Goal: Check status: Check status

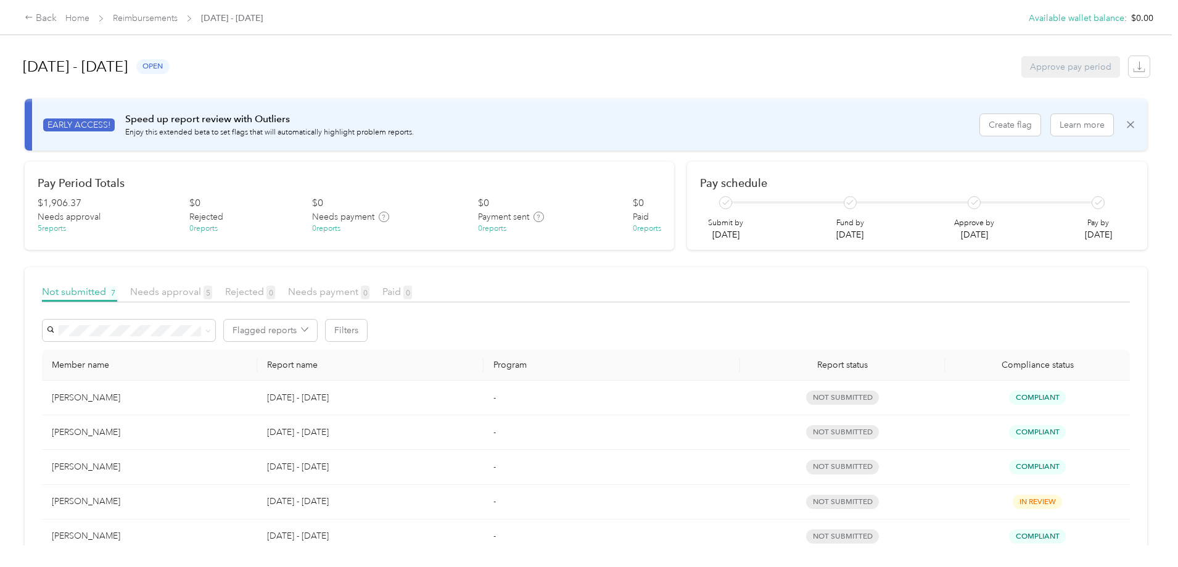
scroll to position [123, 0]
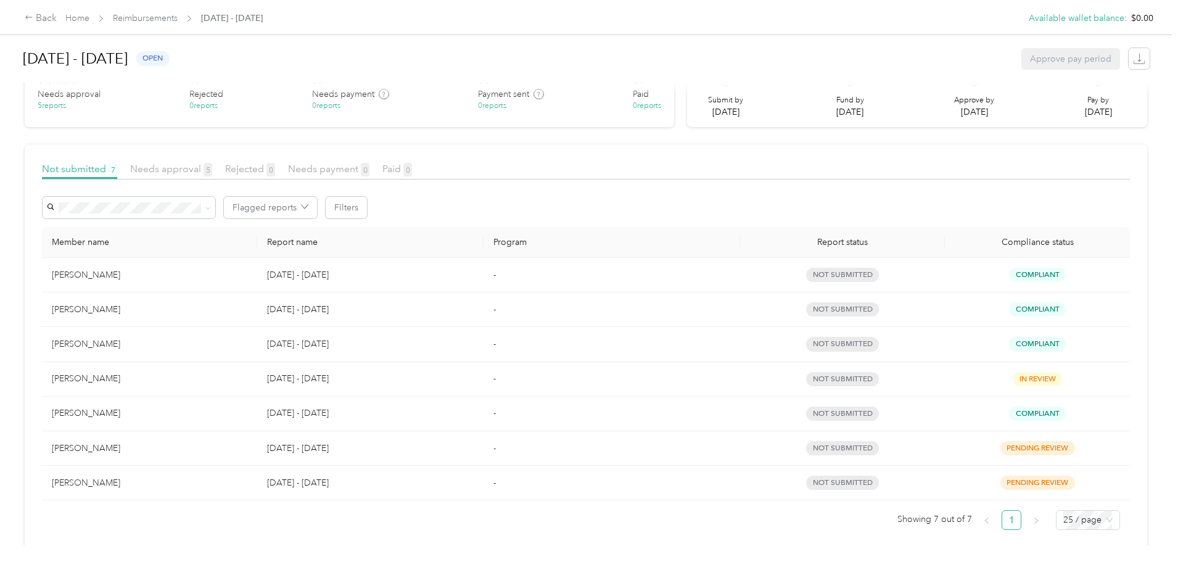
click at [66, 101] on div "5 reports" at bounding box center [52, 106] width 28 height 11
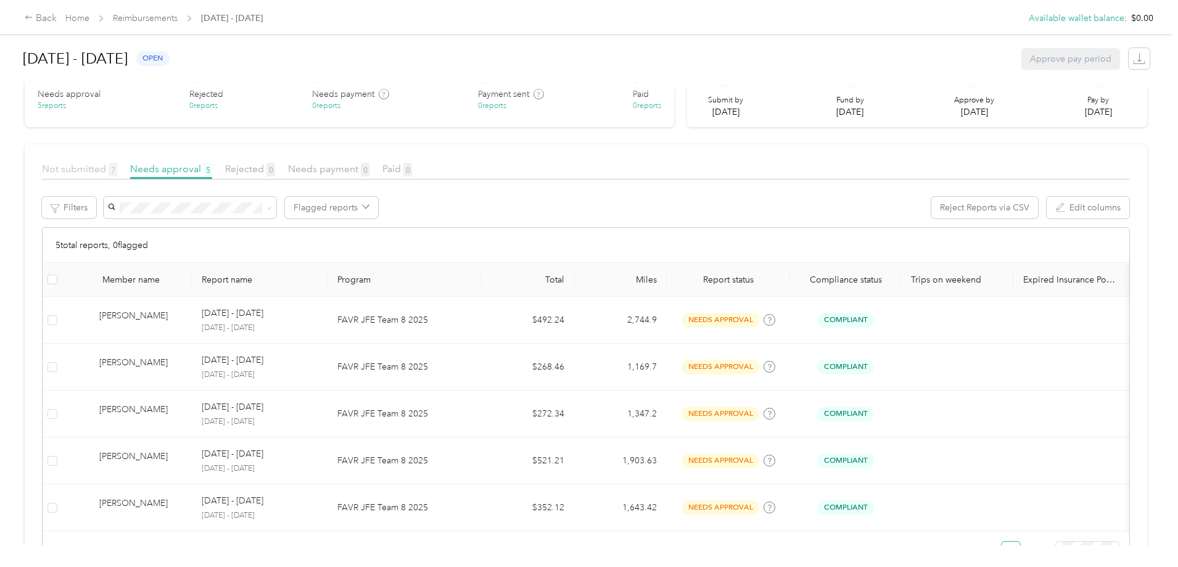
click at [117, 174] on span "Not submitted 7" at bounding box center [79, 169] width 75 height 12
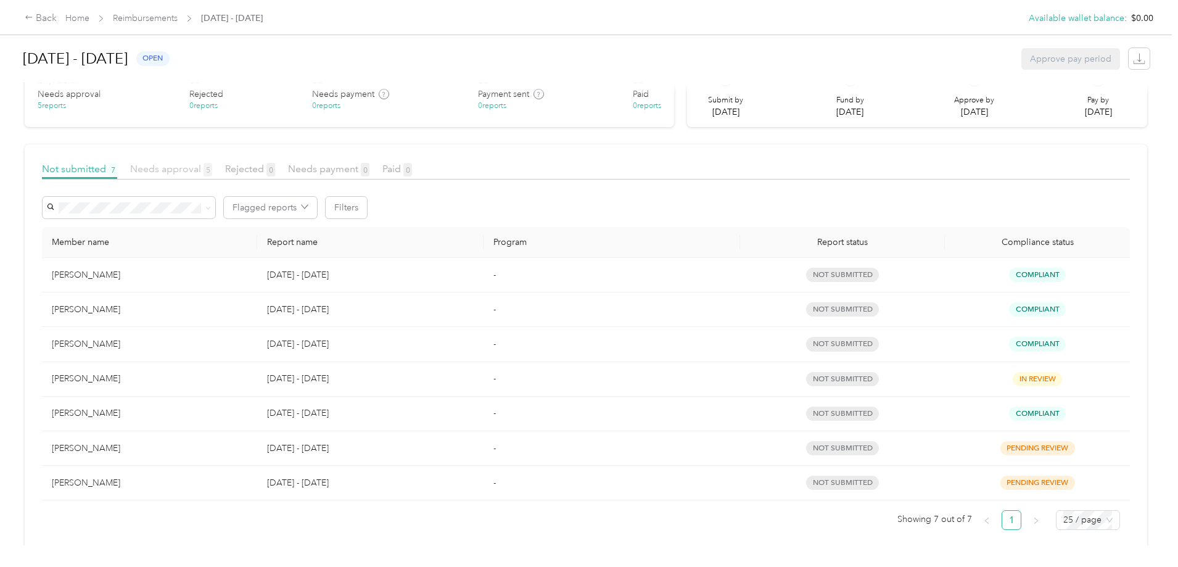
click at [212, 167] on span "Needs approval 5" at bounding box center [171, 169] width 82 height 12
